Goal: Information Seeking & Learning: Learn about a topic

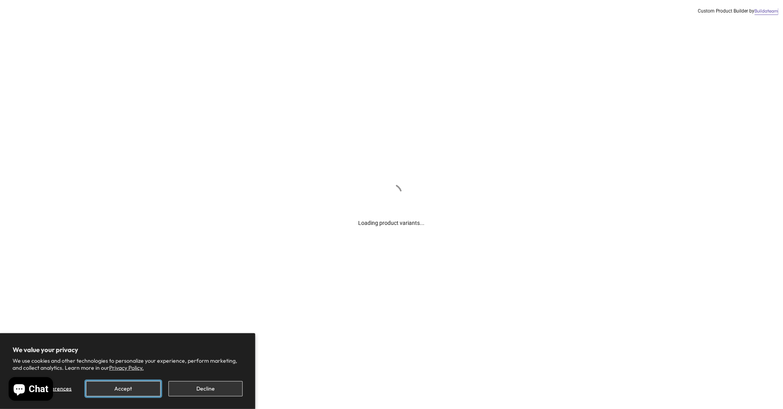
click at [133, 388] on button "Accept" at bounding box center [123, 388] width 74 height 15
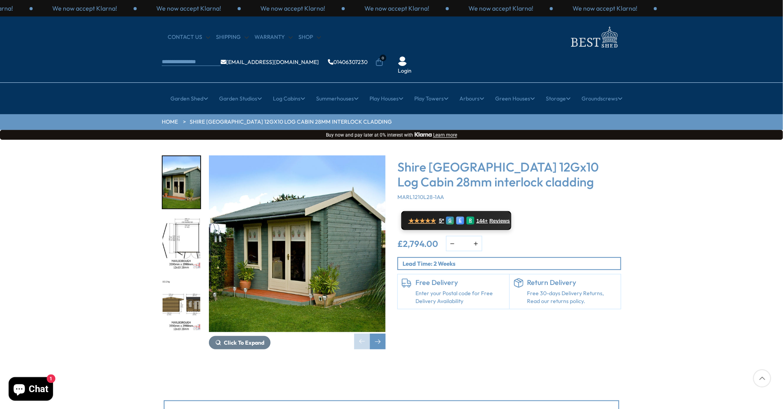
click at [298, 234] on img "1 / 16" at bounding box center [297, 243] width 177 height 177
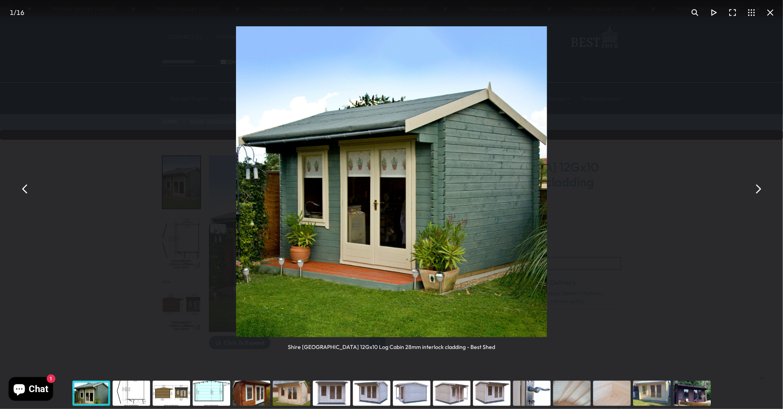
click at [759, 192] on button "You can close this modal content with the ESC key" at bounding box center [757, 188] width 19 height 19
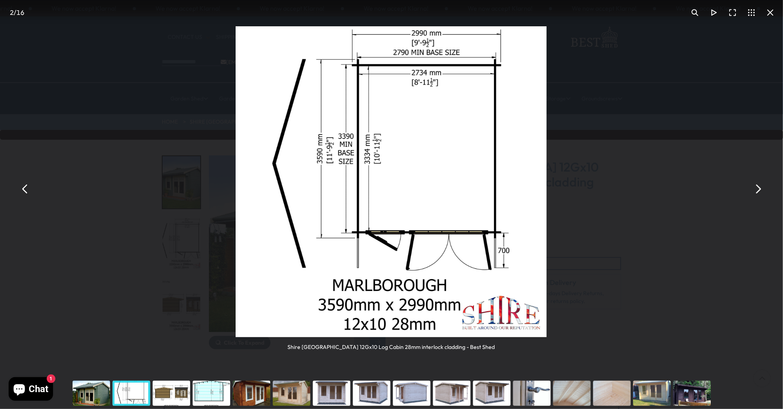
click at [759, 192] on button "You can close this modal content with the ESC key" at bounding box center [757, 188] width 19 height 19
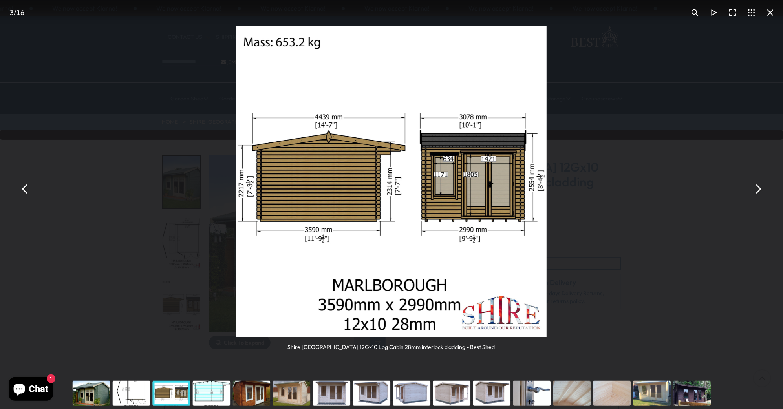
click at [759, 192] on button "You can close this modal content with the ESC key" at bounding box center [757, 188] width 19 height 19
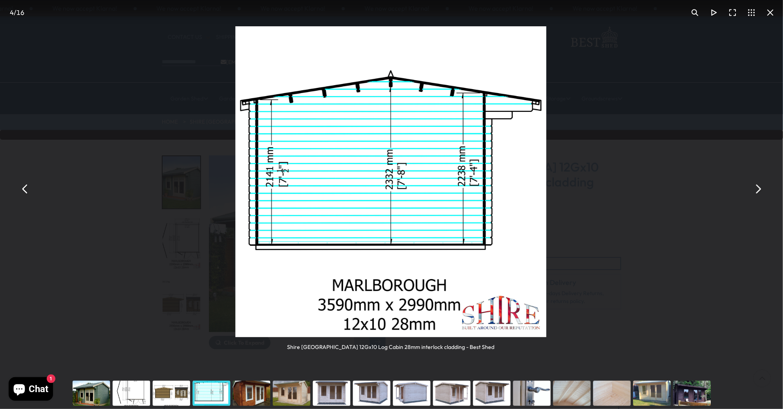
click at [759, 192] on button "You can close this modal content with the ESC key" at bounding box center [757, 188] width 19 height 19
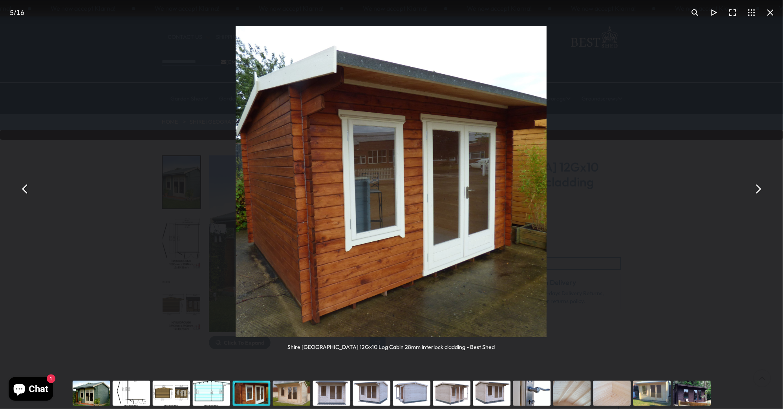
click at [759, 192] on button "You can close this modal content with the ESC key" at bounding box center [757, 188] width 19 height 19
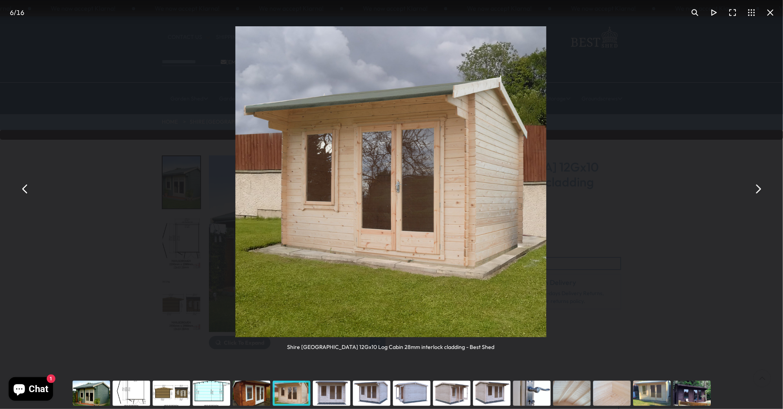
click at [759, 192] on button "You can close this modal content with the ESC key" at bounding box center [757, 188] width 19 height 19
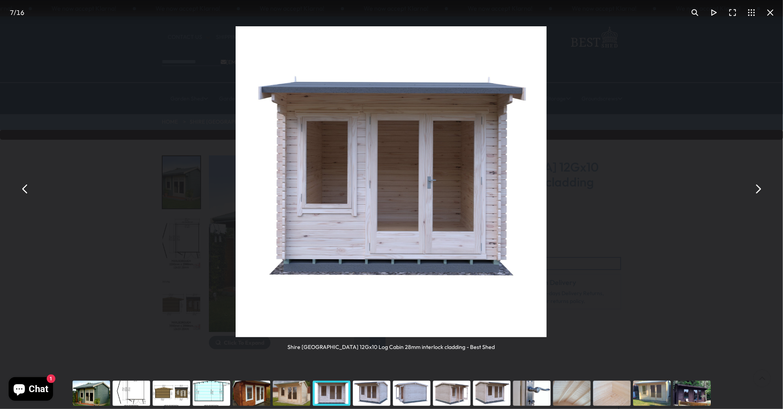
click at [759, 192] on button "You can close this modal content with the ESC key" at bounding box center [757, 188] width 19 height 19
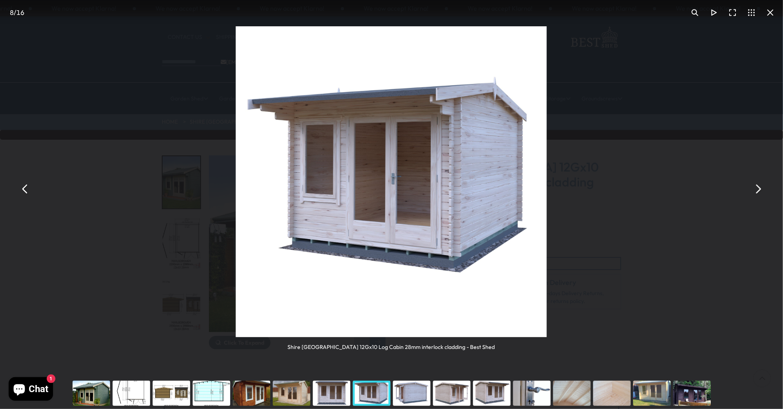
click at [759, 192] on button "You can close this modal content with the ESC key" at bounding box center [757, 188] width 19 height 19
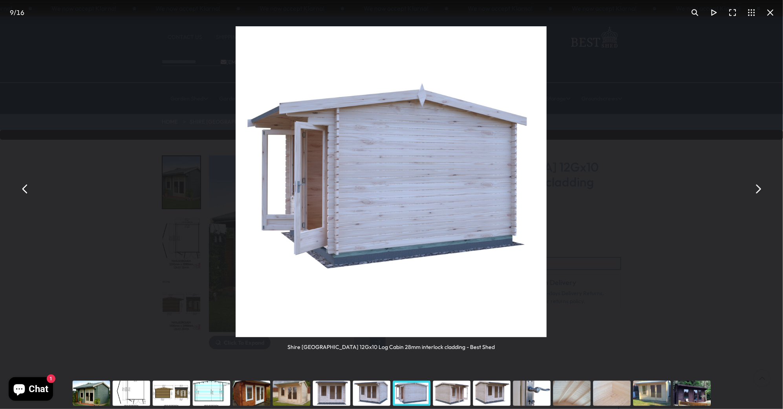
click at [759, 192] on button "You can close this modal content with the ESC key" at bounding box center [757, 188] width 19 height 19
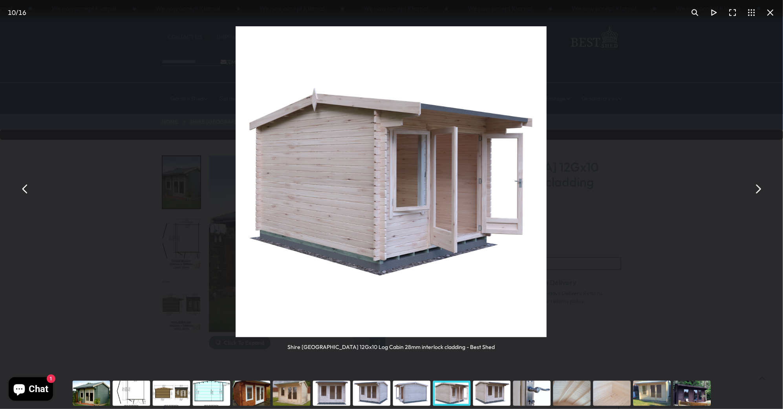
click at [759, 192] on button "You can close this modal content with the ESC key" at bounding box center [757, 188] width 19 height 19
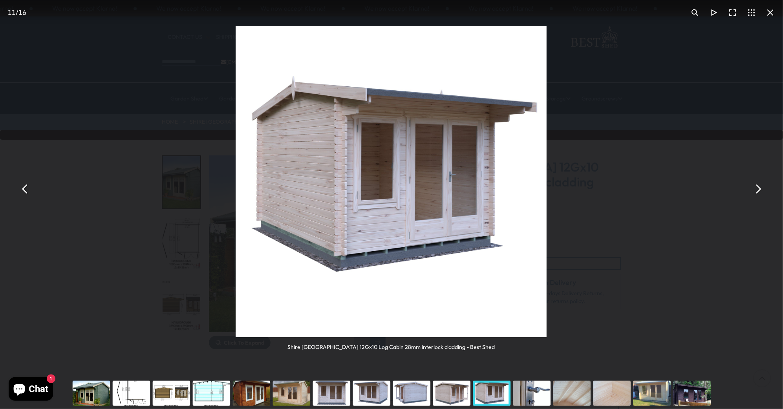
click at [759, 192] on button "You can close this modal content with the ESC key" at bounding box center [757, 188] width 19 height 19
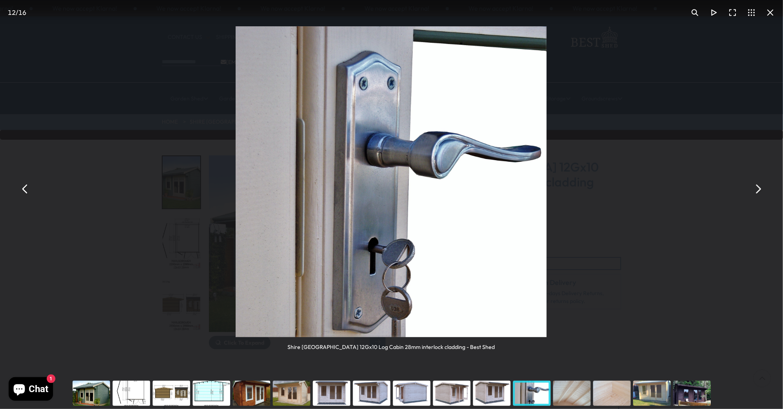
click at [759, 192] on button "You can close this modal content with the ESC key" at bounding box center [757, 188] width 19 height 19
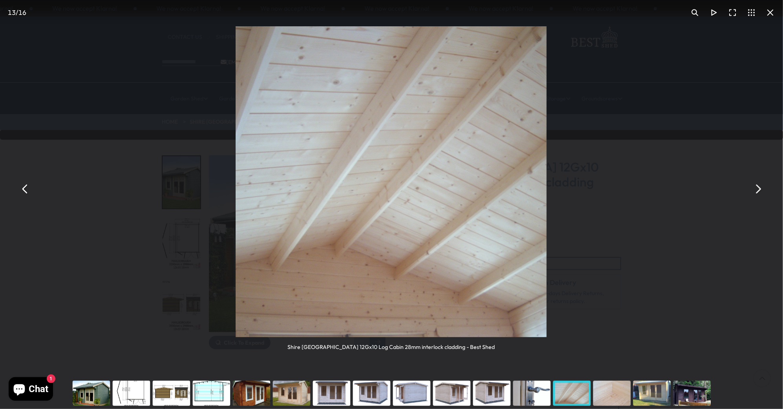
click at [759, 192] on button "You can close this modal content with the ESC key" at bounding box center [757, 188] width 19 height 19
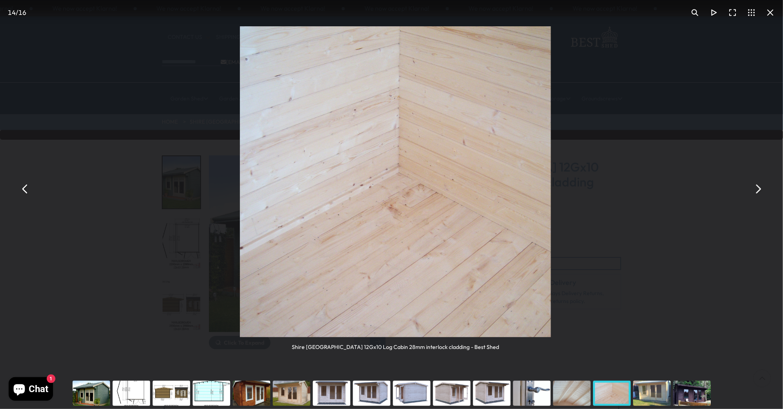
click at [759, 192] on button "You can close this modal content with the ESC key" at bounding box center [757, 188] width 19 height 19
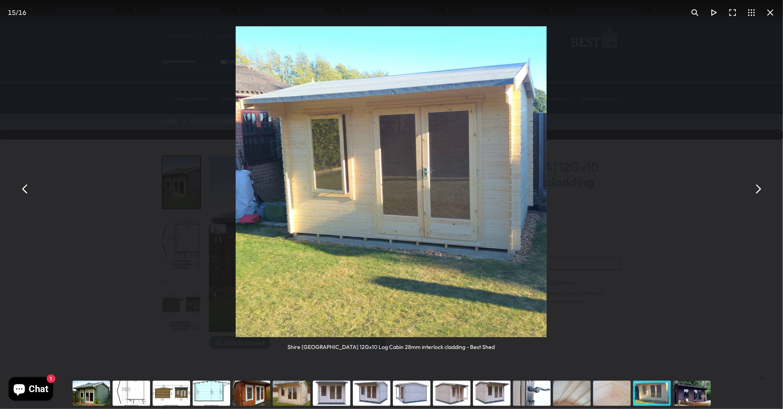
click at [759, 192] on button "You can close this modal content with the ESC key" at bounding box center [757, 188] width 19 height 19
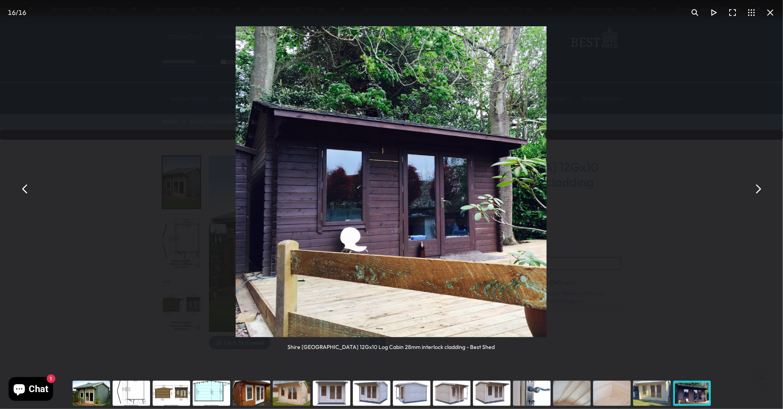
click at [759, 192] on button "You can close this modal content with the ESC key" at bounding box center [757, 188] width 19 height 19
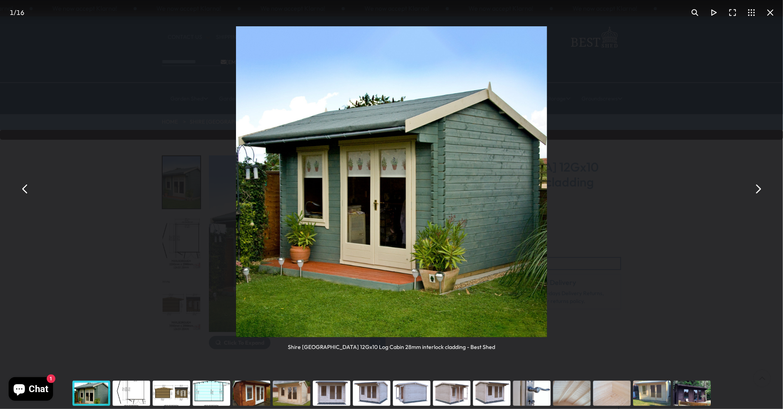
click at [759, 192] on button "You can close this modal content with the ESC key" at bounding box center [757, 188] width 19 height 19
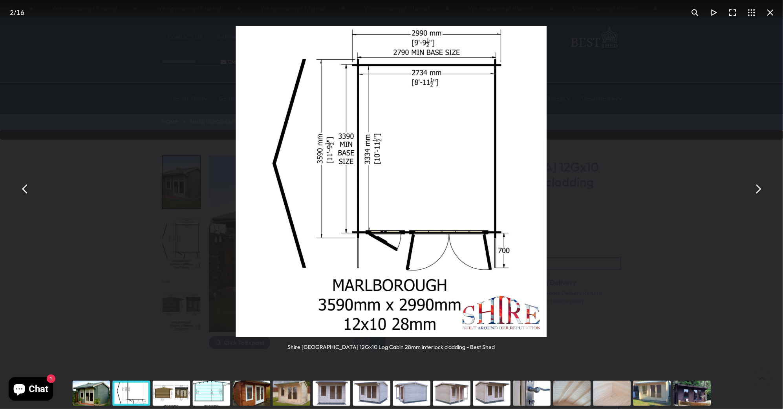
click at [759, 192] on button "You can close this modal content with the ESC key" at bounding box center [757, 188] width 19 height 19
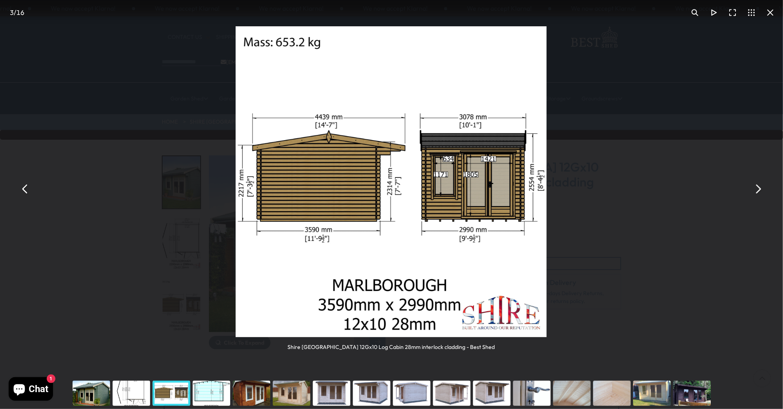
click at [769, 11] on button "You can close this modal content with the ESC key" at bounding box center [770, 12] width 19 height 19
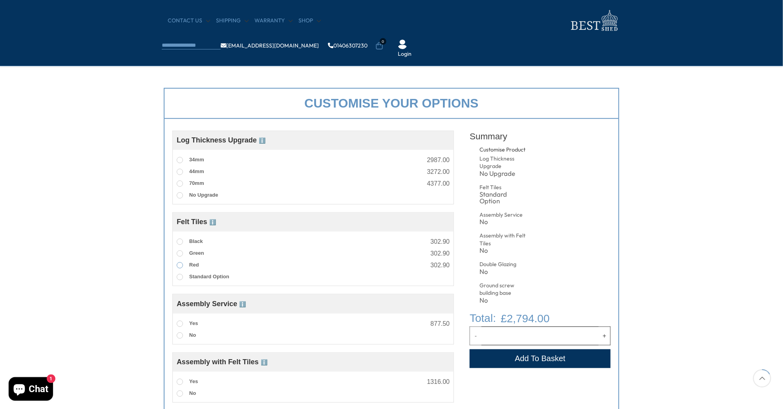
scroll to position [250, 0]
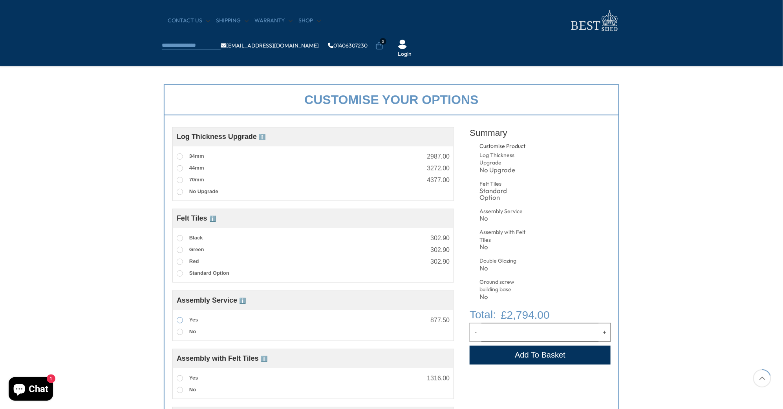
click at [182, 317] on span at bounding box center [180, 320] width 6 height 6
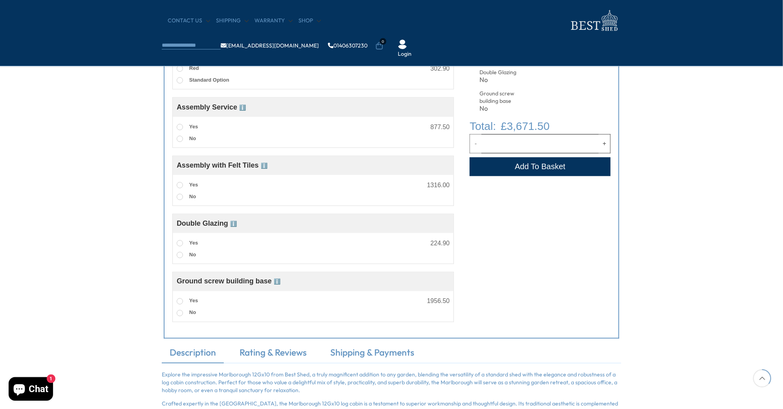
scroll to position [456, 0]
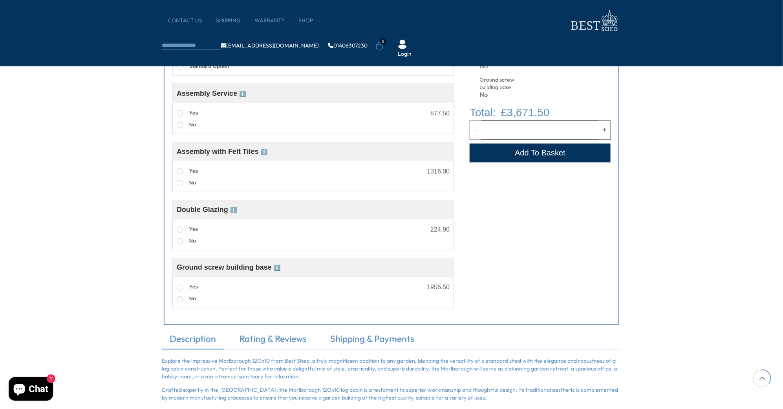
click at [277, 266] on span "ℹ️" at bounding box center [277, 268] width 7 height 6
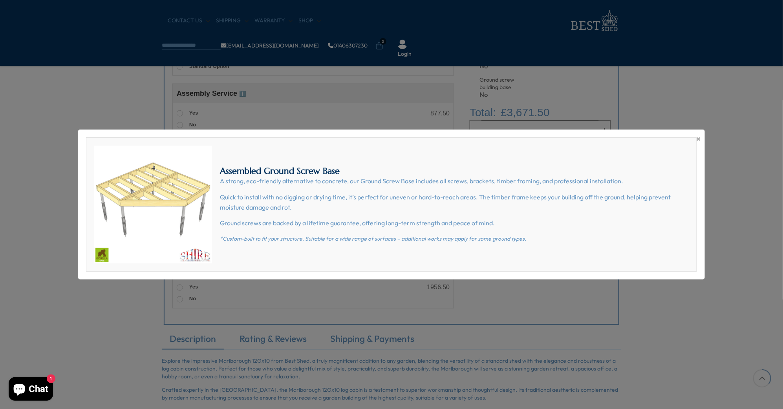
click at [701, 142] on div "× Assembled Ground Screw Base A strong, eco-friendly alternative to concrete, o…" at bounding box center [391, 205] width 626 height 150
click at [697, 139] on span "×" at bounding box center [698, 138] width 4 height 11
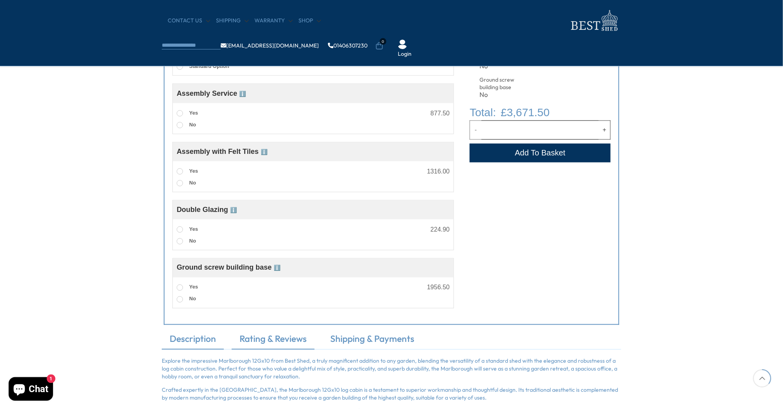
click at [267, 347] on link "Rating & Reviews" at bounding box center [273, 341] width 83 height 16
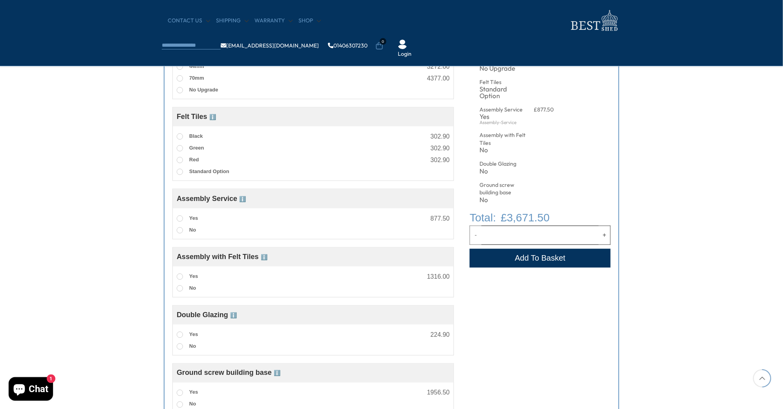
scroll to position [341, 0]
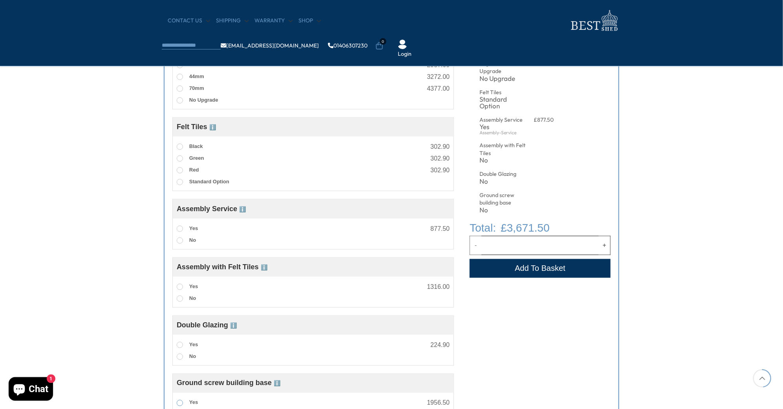
click at [182, 404] on label "Yes" at bounding box center [187, 403] width 21 height 10
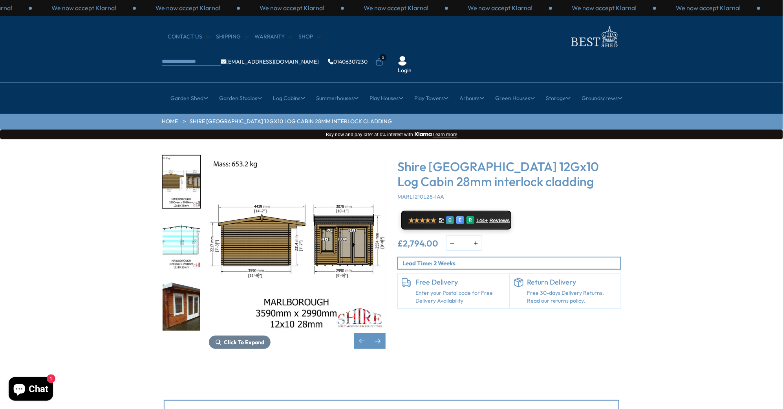
scroll to position [0, 0]
